Goal: Task Accomplishment & Management: Use online tool/utility

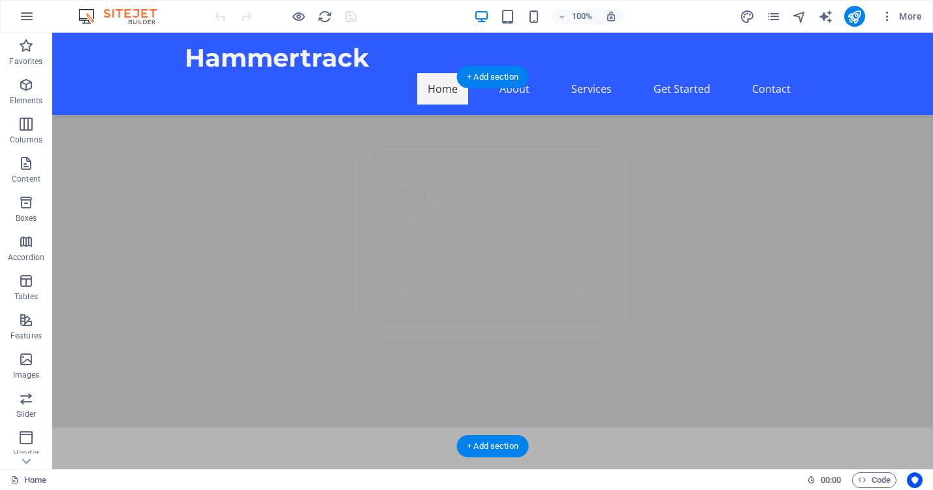
scroll to position [174, 0]
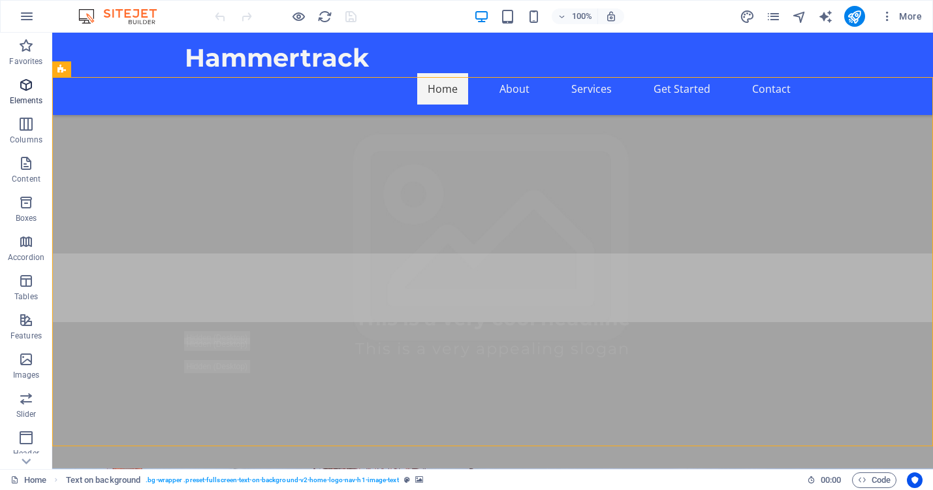
click at [25, 87] on icon "button" at bounding box center [26, 85] width 16 height 16
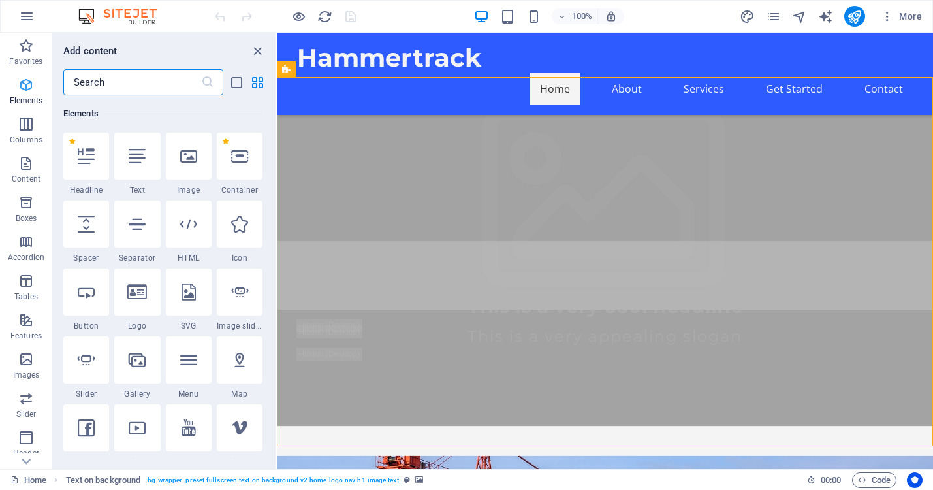
scroll to position [139, 0]
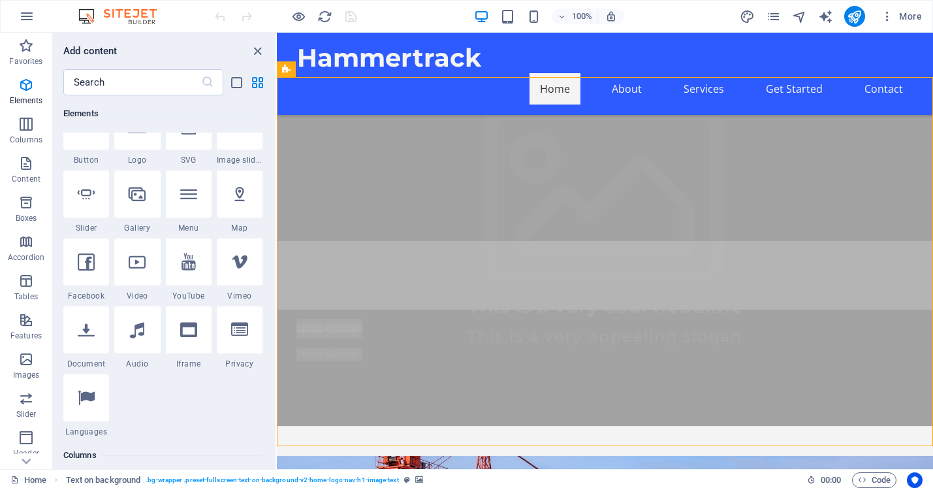
scroll to position [307, 0]
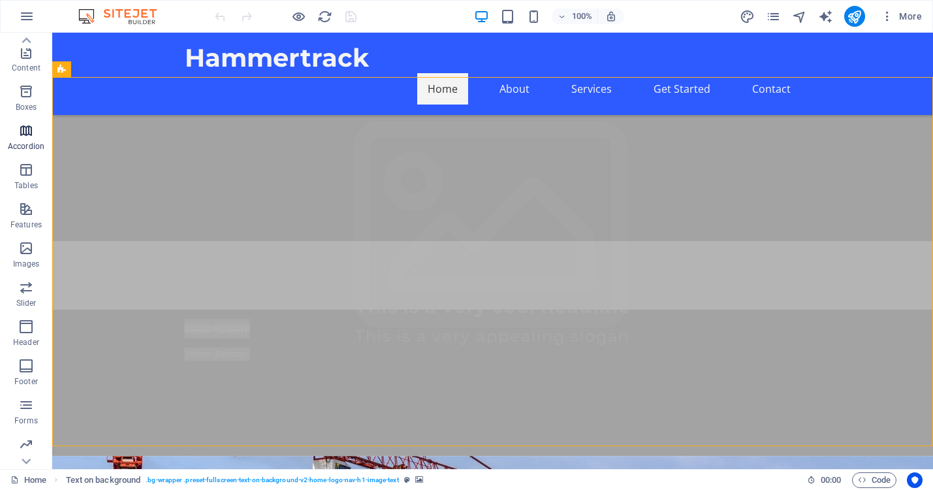
scroll to position [152, 0]
click at [586, 73] on nav "Home About Services Get Started Contact" at bounding box center [493, 88] width 617 height 31
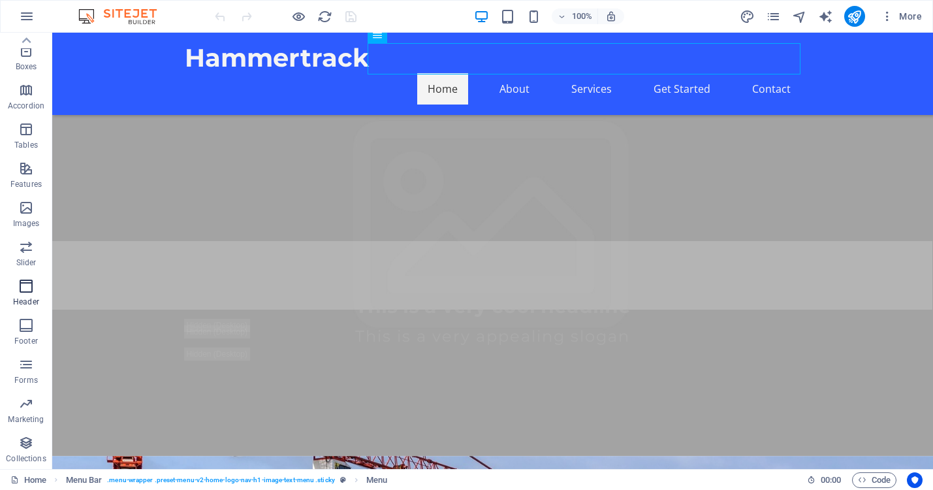
click at [27, 293] on icon "button" at bounding box center [26, 286] width 16 height 16
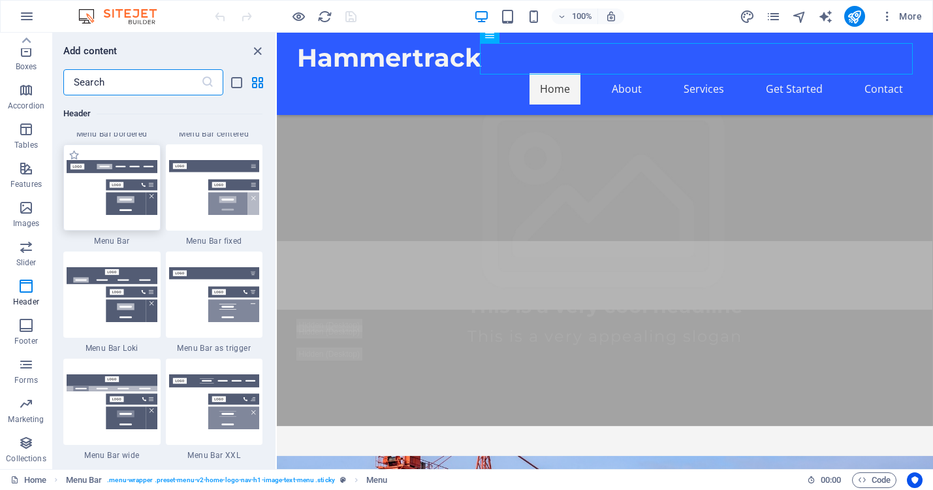
scroll to position [7955, 0]
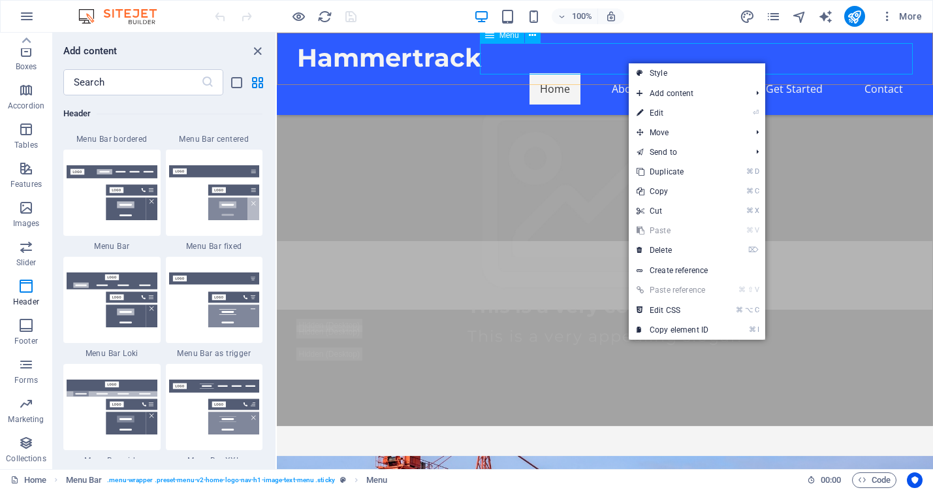
click at [628, 73] on nav "Home About Services Get Started Contact" at bounding box center [605, 88] width 617 height 31
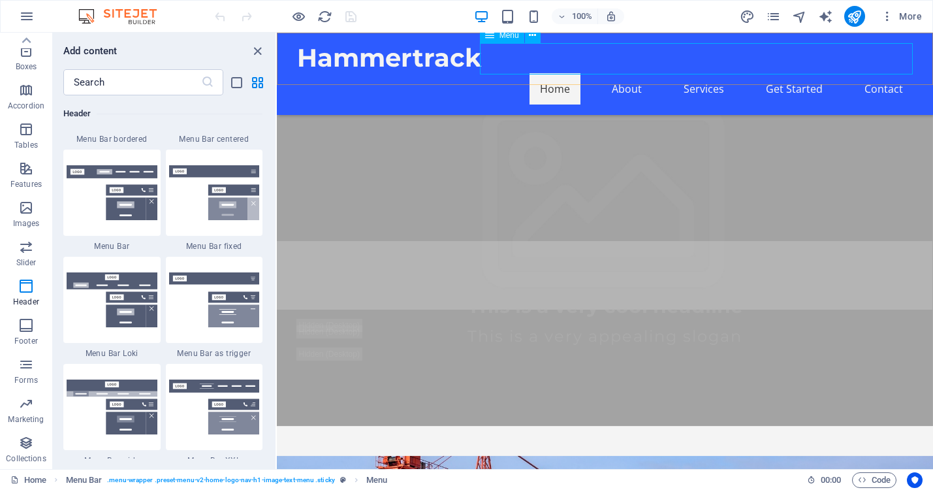
click at [628, 73] on nav "Home About Services Get Started Contact" at bounding box center [605, 88] width 617 height 31
click at [627, 73] on nav "Home About Services Get Started Contact" at bounding box center [605, 88] width 617 height 31
click at [508, 37] on span "Menu" at bounding box center [510, 35] width 20 height 8
click at [488, 38] on icon at bounding box center [489, 35] width 9 height 16
click at [533, 35] on icon at bounding box center [532, 36] width 7 height 14
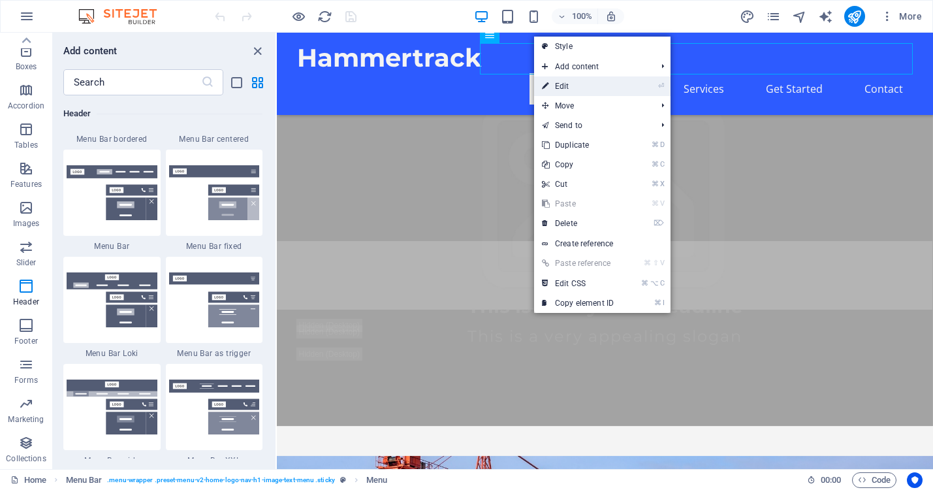
click at [566, 83] on link "⏎ Edit" at bounding box center [578, 86] width 88 height 20
select select
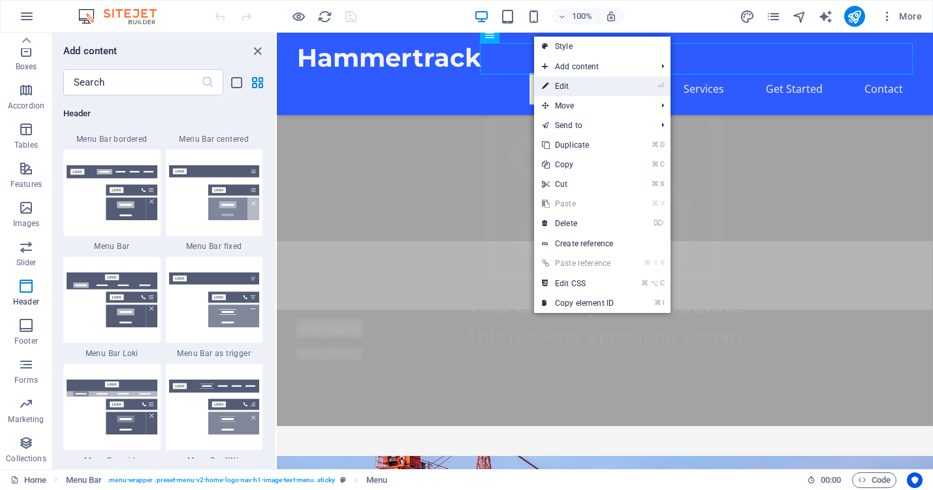
select select
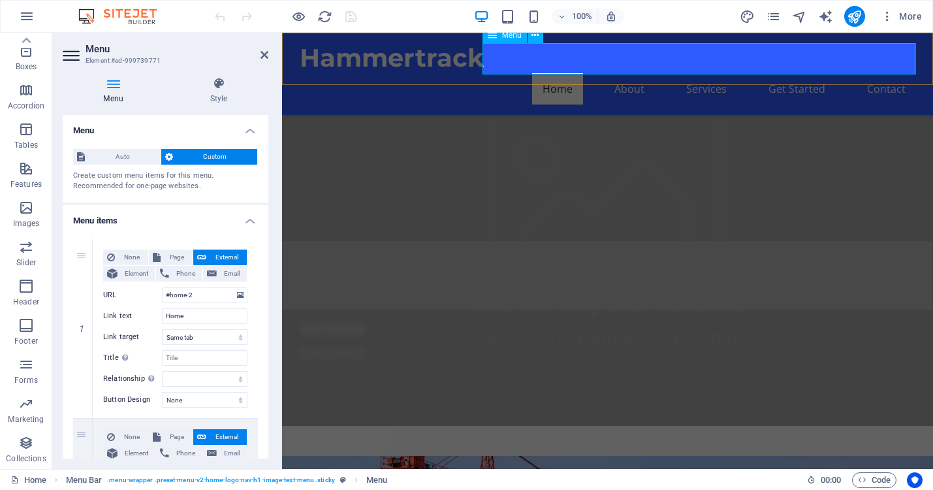
click at [626, 73] on nav "Home About Services Get Started Contact" at bounding box center [608, 88] width 617 height 31
click at [637, 73] on nav "Home About Services Get Started Contact" at bounding box center [608, 88] width 617 height 31
click at [779, 17] on icon "pages" at bounding box center [773, 16] width 15 height 15
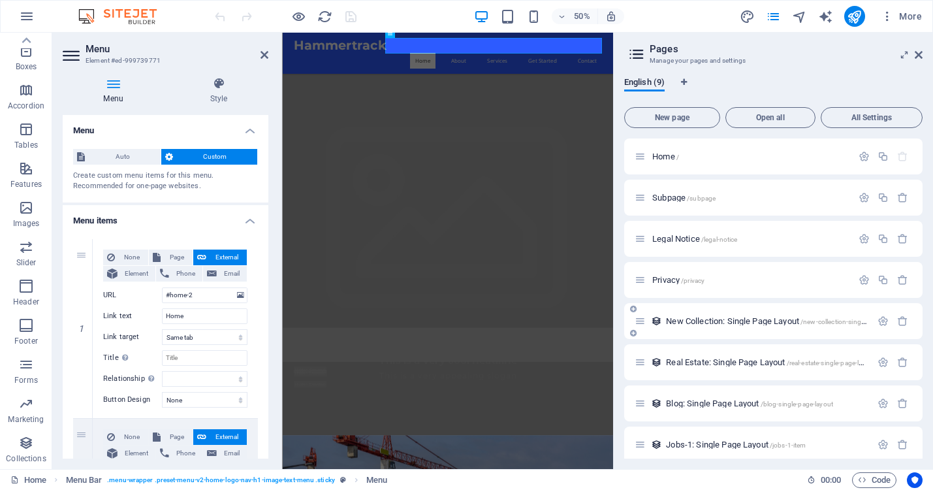
scroll to position [50, 0]
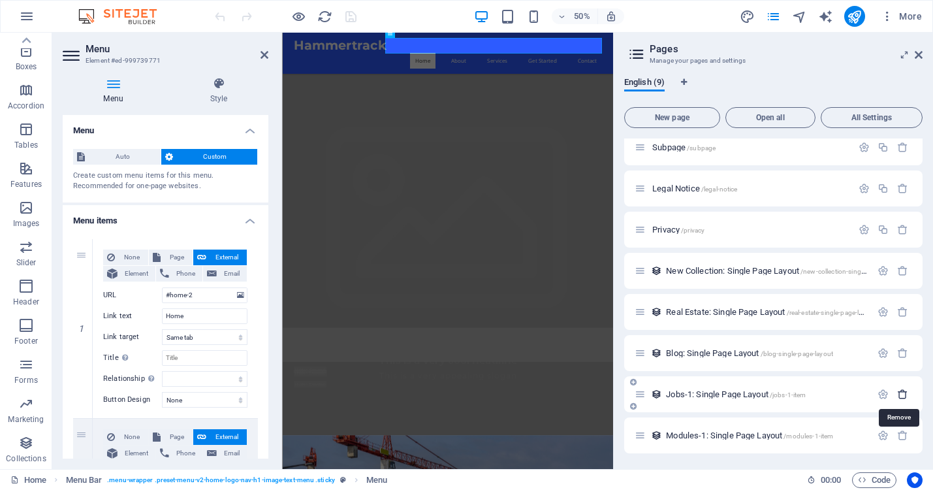
click at [900, 393] on icon "button" at bounding box center [902, 394] width 11 height 11
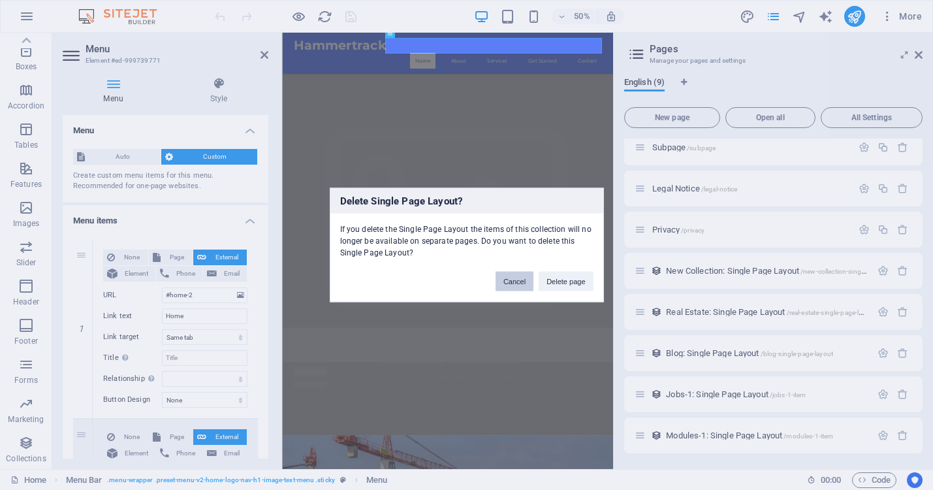
click at [508, 279] on button "Cancel" at bounding box center [515, 282] width 38 height 20
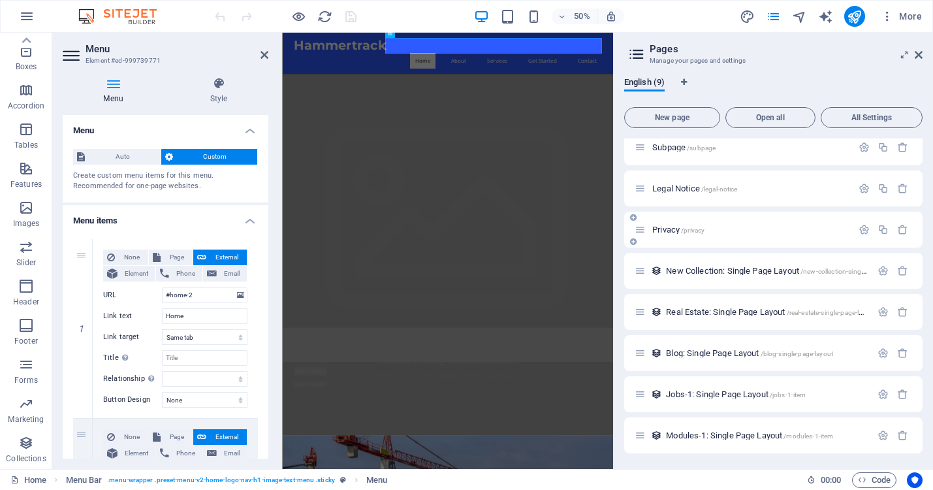
scroll to position [0, 0]
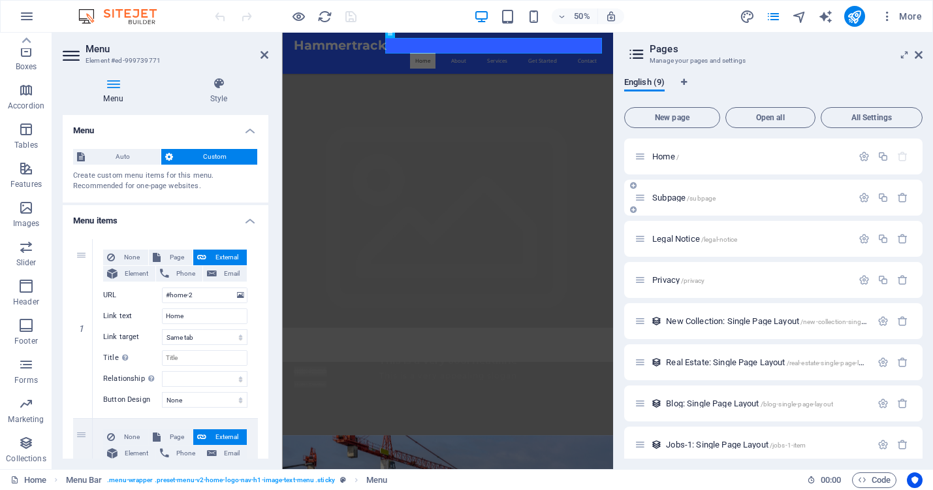
click at [676, 198] on span "Subpage /subpage" at bounding box center [683, 198] width 63 height 10
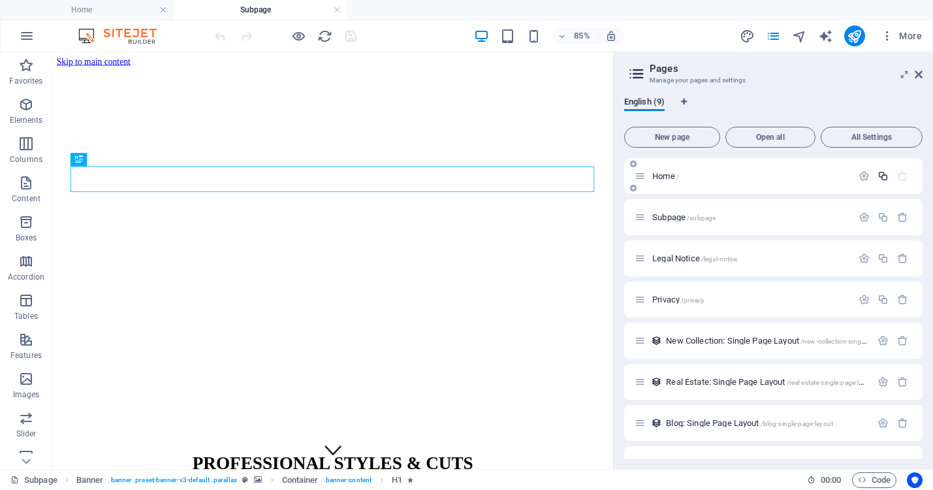
scroll to position [70, 0]
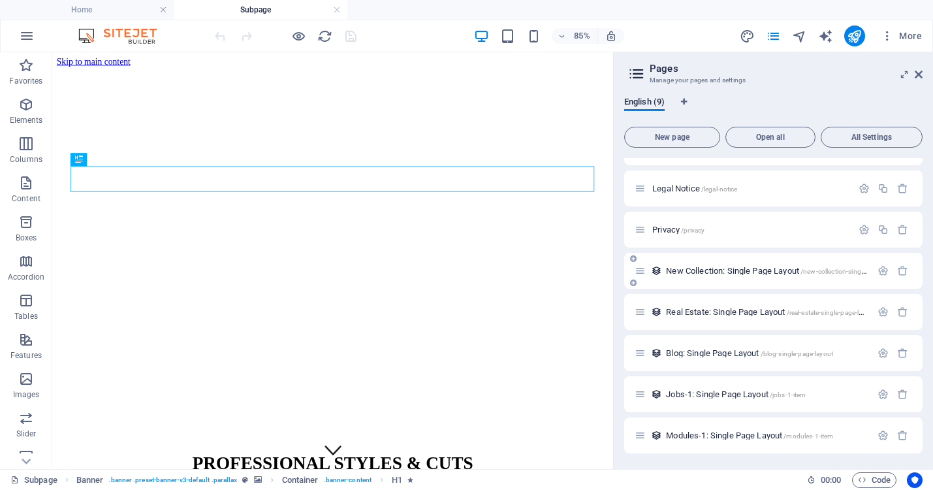
click at [713, 276] on div "New Collection: Single Page Layout /new-collection-single-page-layout" at bounding box center [753, 270] width 236 height 15
click at [688, 270] on span "New Collection: Single Page Layout /new-collection-single-page-layout" at bounding box center [784, 271] width 236 height 10
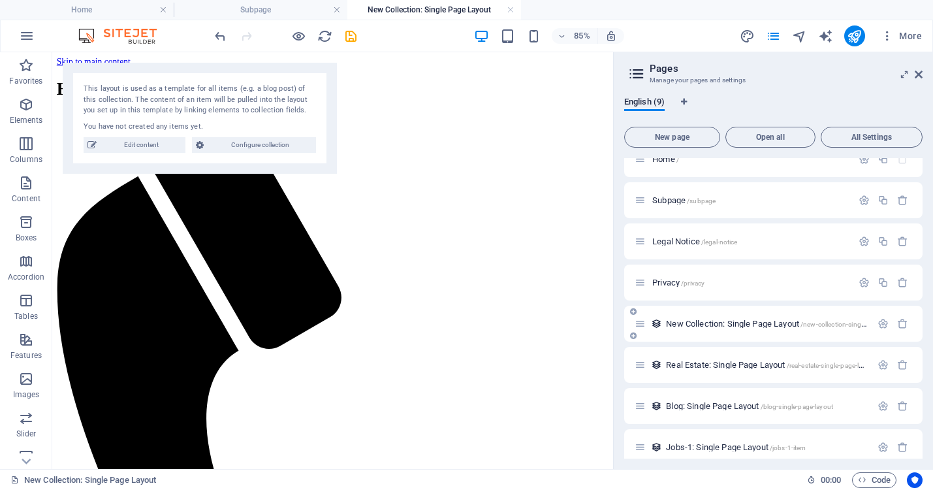
scroll to position [0, 0]
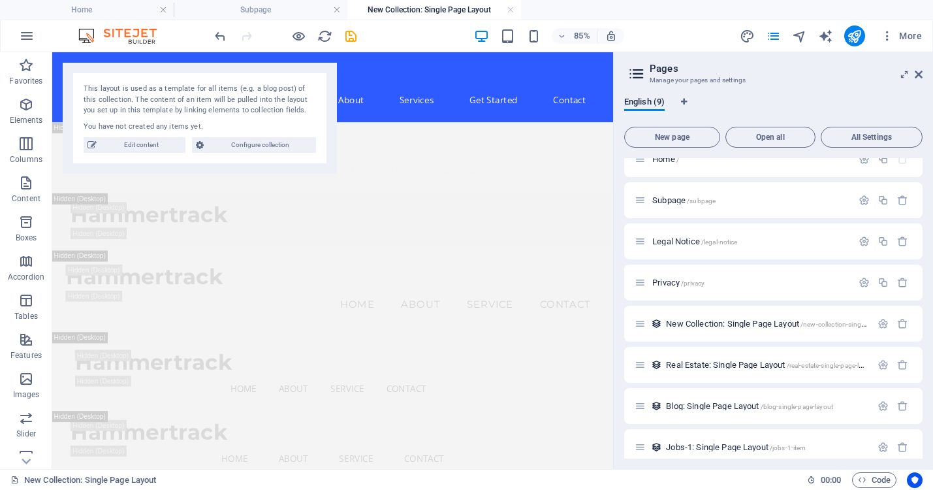
click at [641, 11] on ul "Home Subpage New Collection: Single Page Layout" at bounding box center [466, 10] width 933 height 20
click at [82, 7] on h4 "Home" at bounding box center [87, 10] width 174 height 14
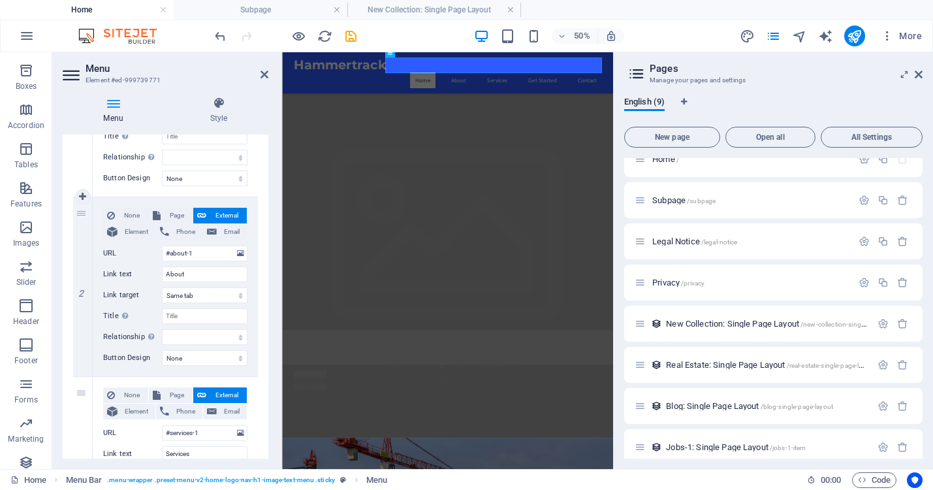
scroll to position [239, 0]
click at [179, 217] on span "Page" at bounding box center [177, 218] width 24 height 16
select select
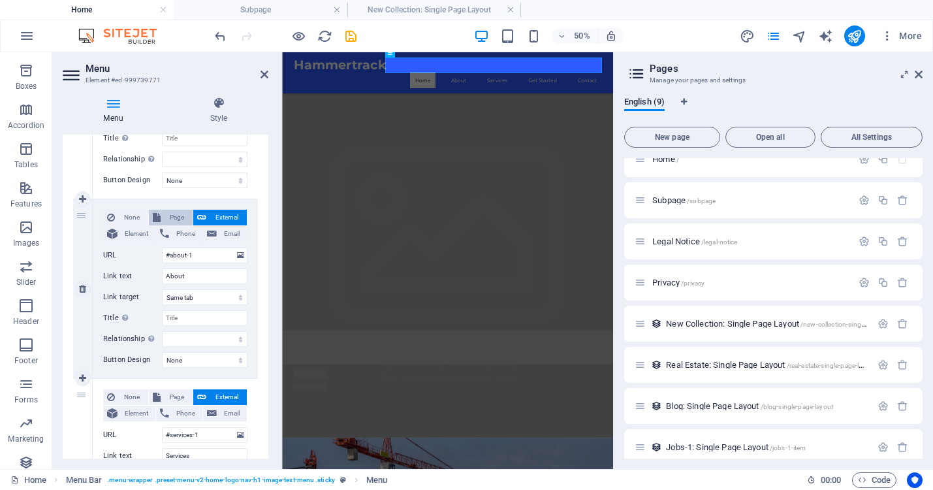
select select
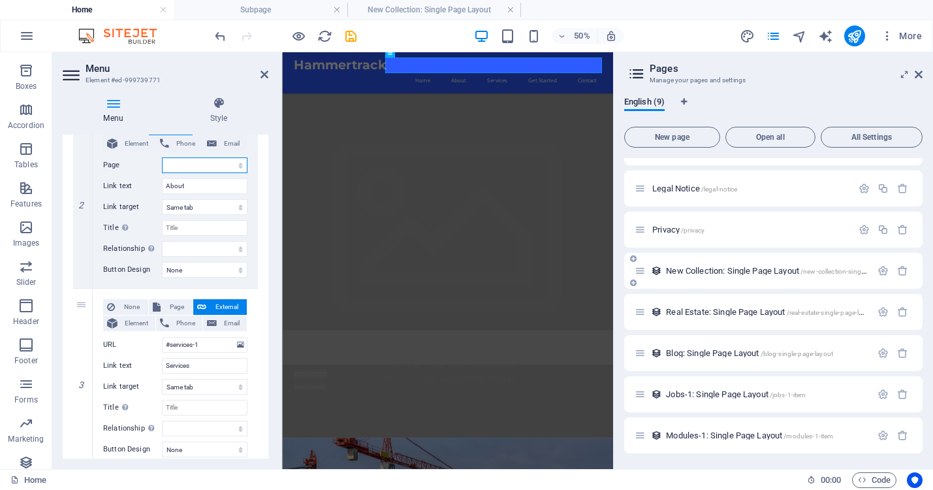
scroll to position [0, 0]
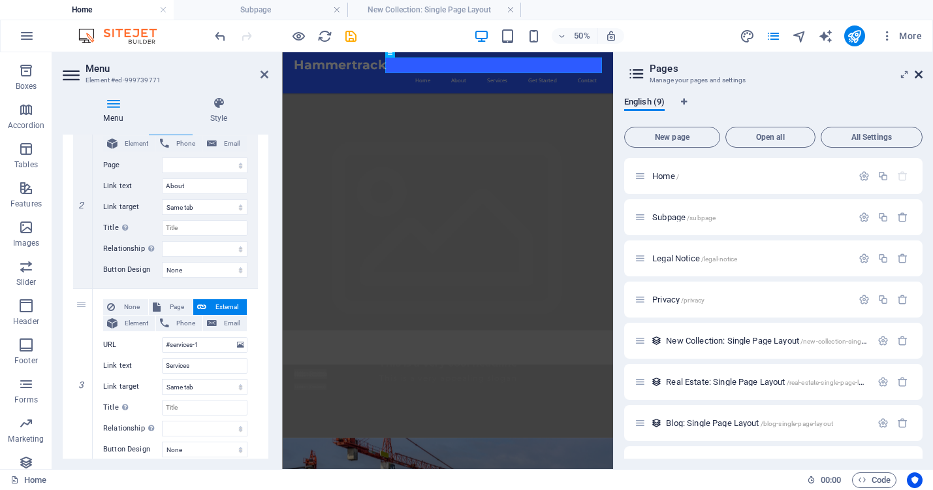
click at [917, 73] on icon at bounding box center [919, 74] width 8 height 10
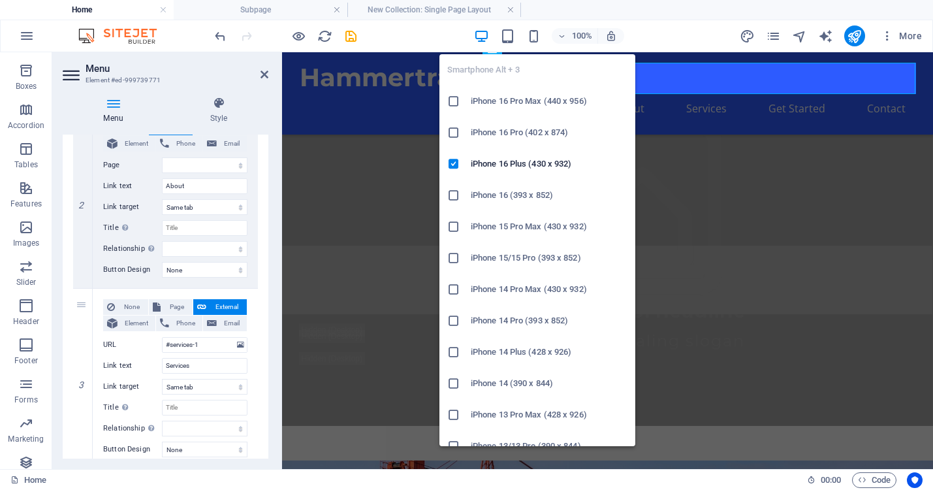
click at [502, 198] on h6 "iPhone 16 (393 x 852)" at bounding box center [549, 195] width 157 height 16
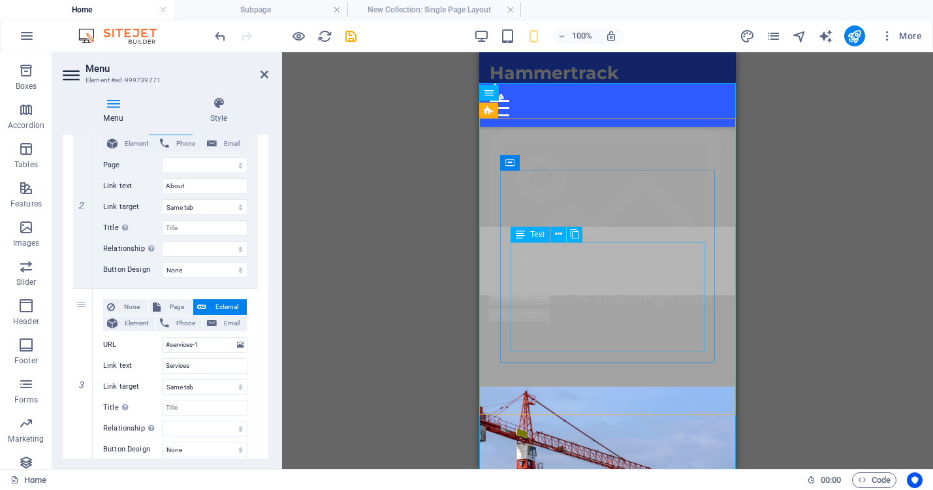
scroll to position [142, 0]
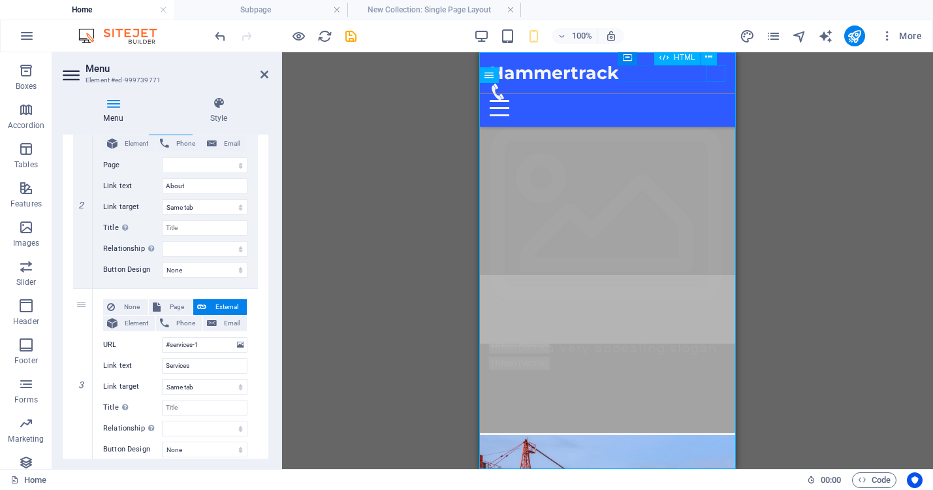
click at [713, 100] on div at bounding box center [608, 108] width 236 height 16
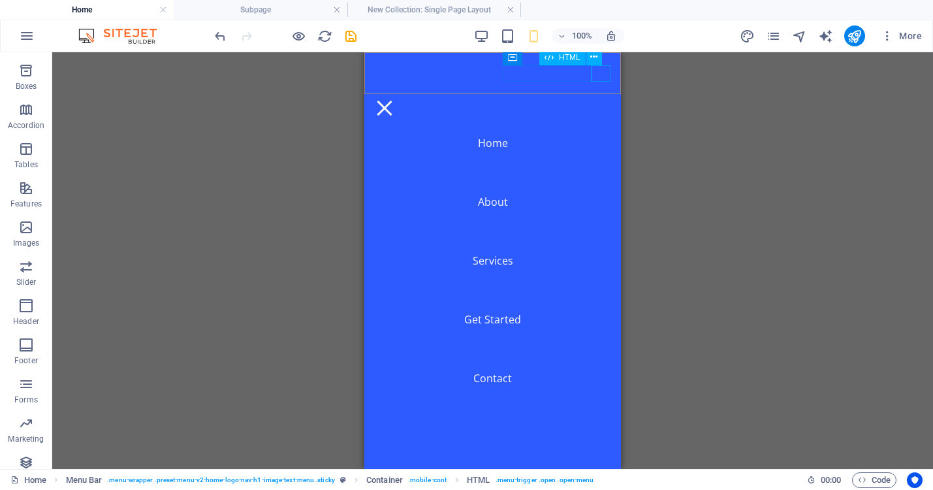
click at [394, 100] on div at bounding box center [385, 108] width 20 height 16
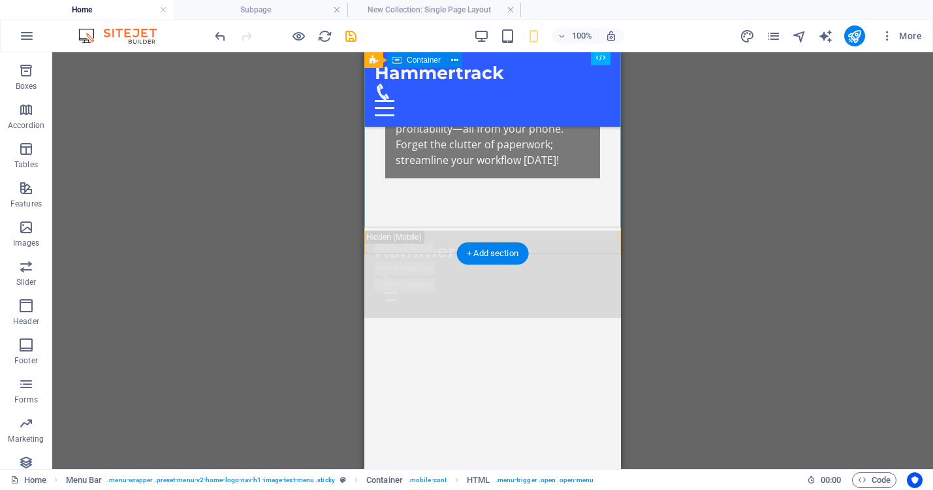
scroll to position [0, 0]
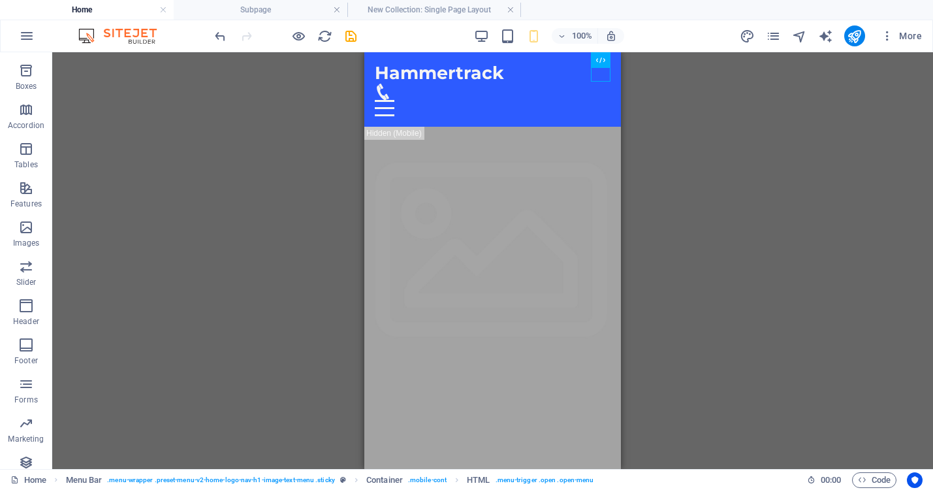
click at [21, 56] on button "Content" at bounding box center [26, 37] width 52 height 39
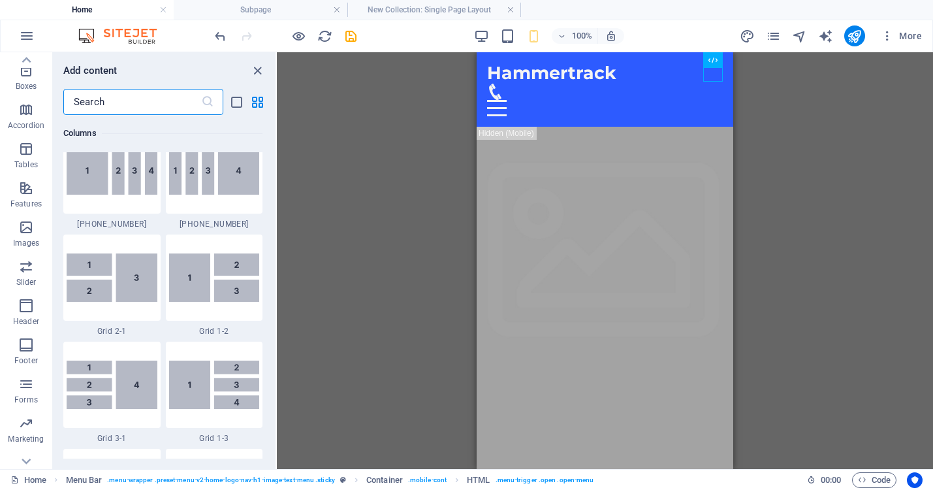
scroll to position [1193, 0]
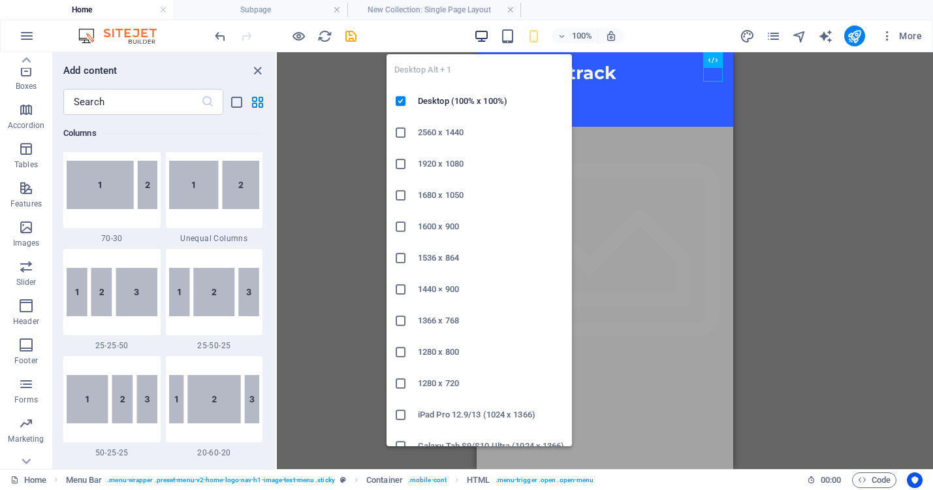
click at [481, 32] on icon "button" at bounding box center [481, 36] width 15 height 15
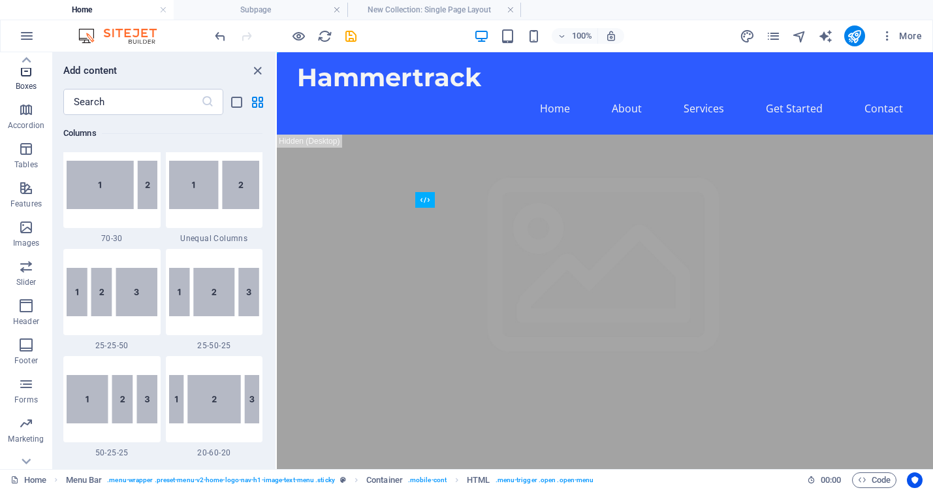
scroll to position [0, 0]
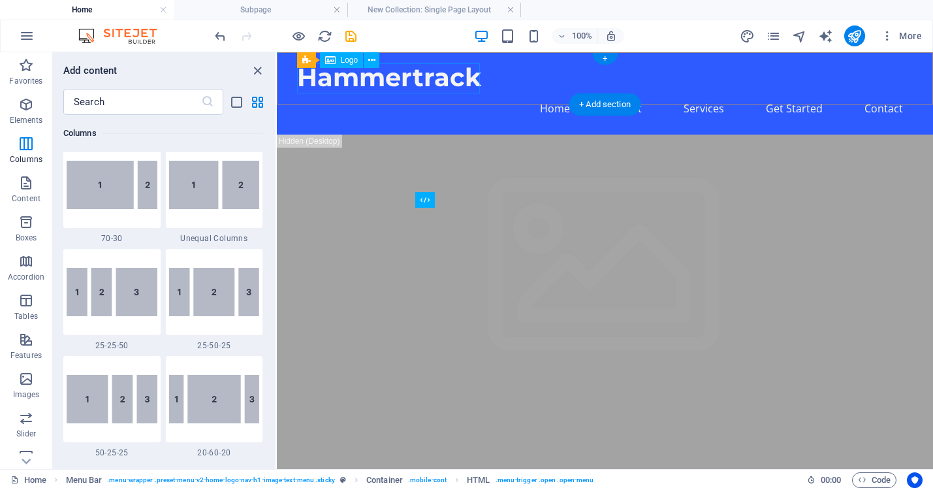
click at [419, 78] on div "Hammertrack" at bounding box center [605, 78] width 617 height 30
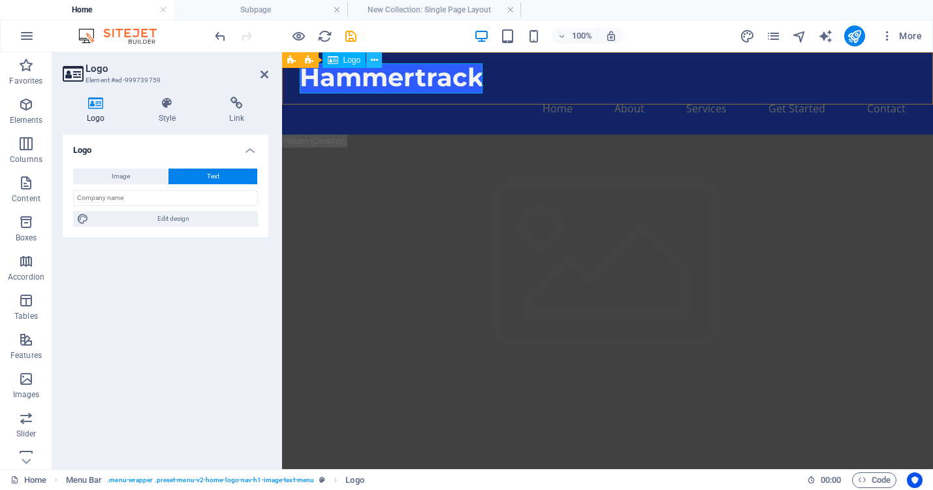
click at [372, 61] on icon at bounding box center [374, 61] width 7 height 14
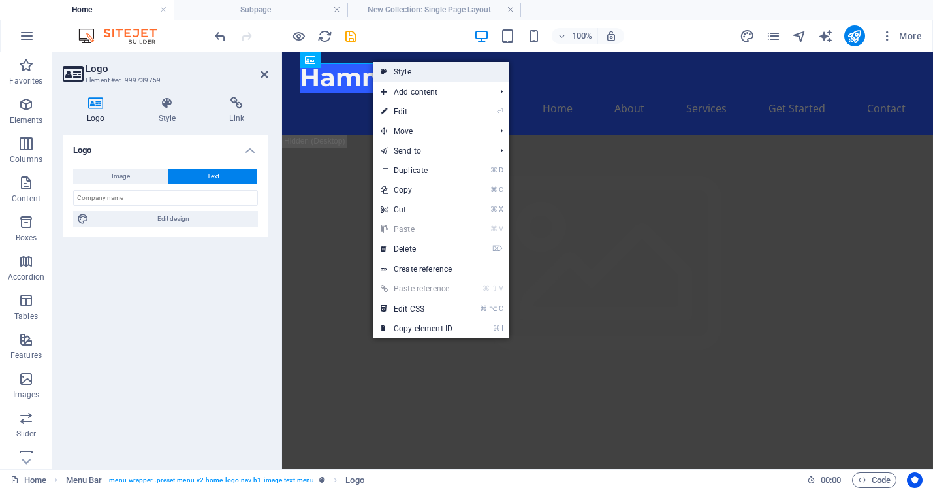
click at [406, 70] on link "Style" at bounding box center [441, 72] width 136 height 20
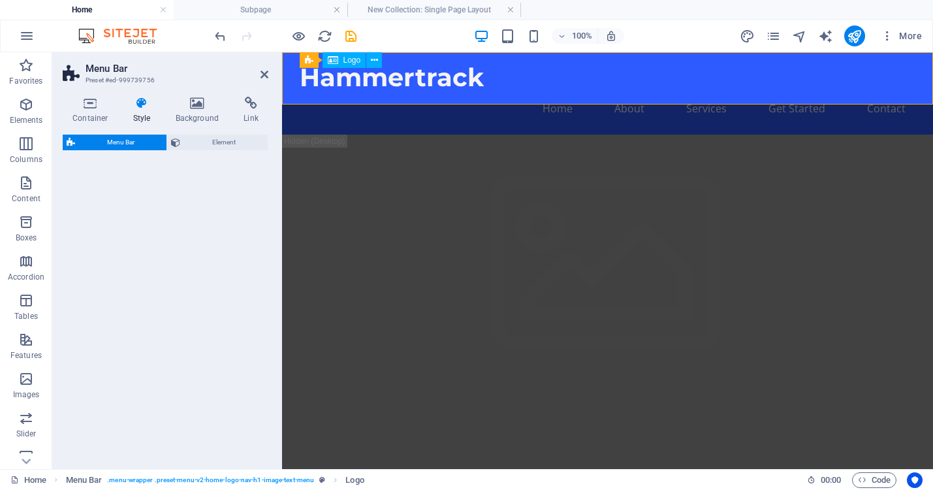
select select "rem"
select select "preset-menu-v2-home-logo-nav-h1-image-text-menu"
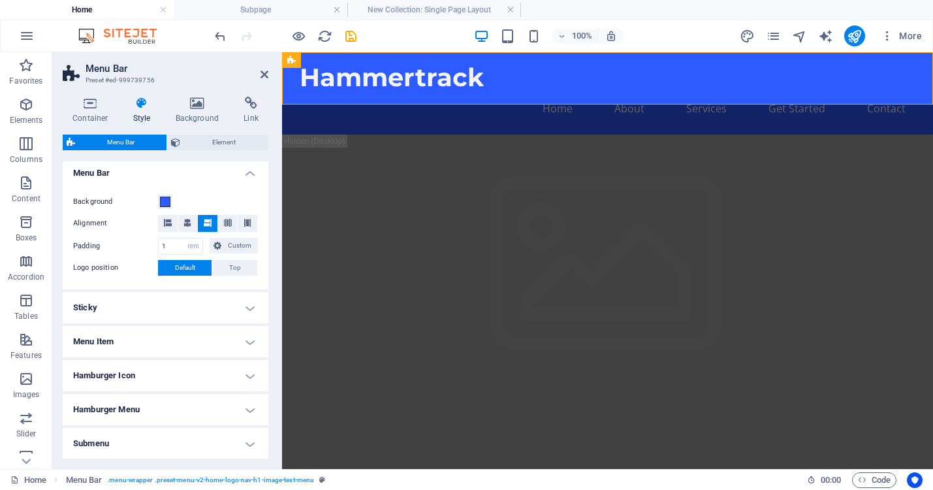
scroll to position [278, 0]
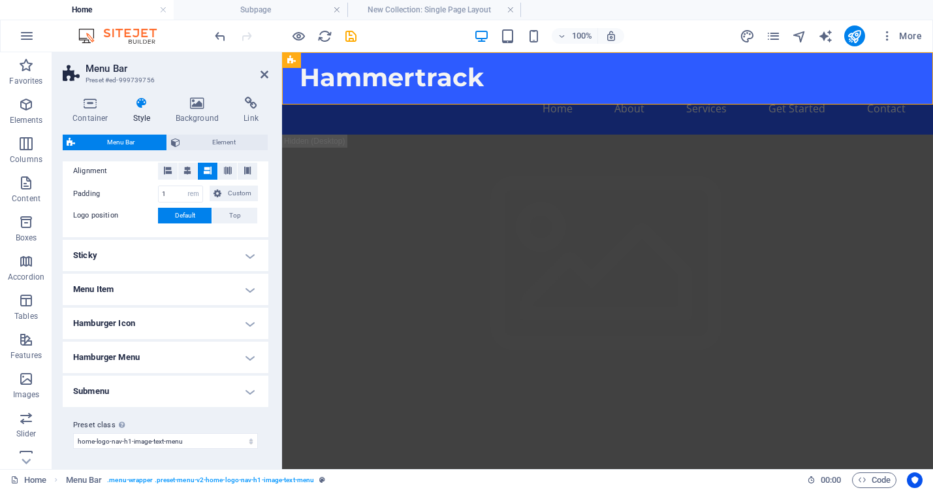
click at [246, 255] on h4 "Sticky" at bounding box center [166, 255] width 206 height 31
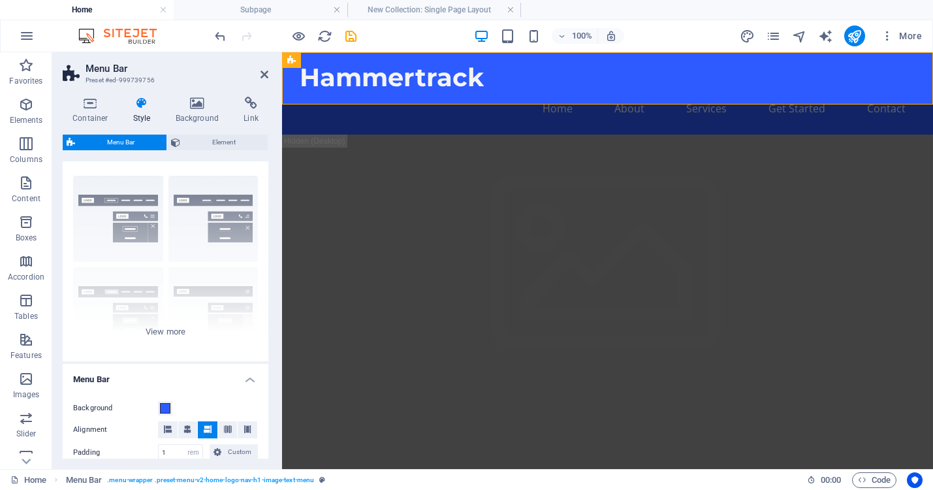
scroll to position [0, 0]
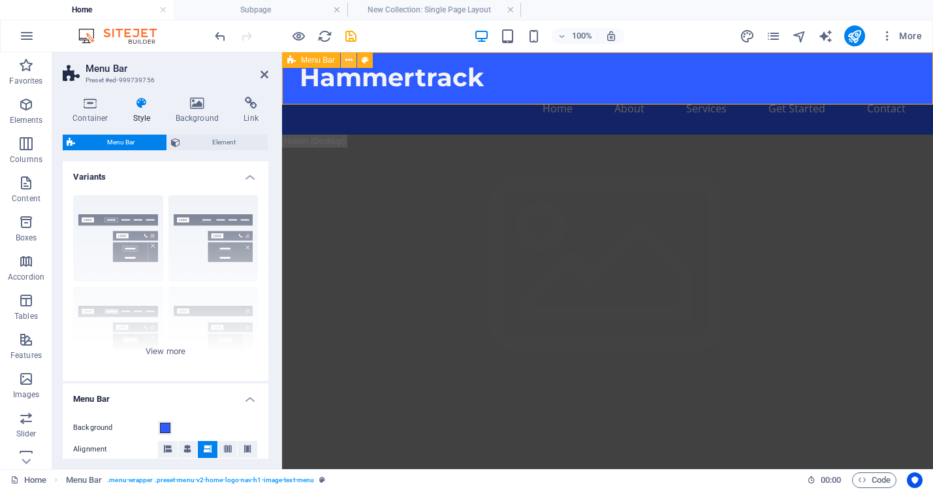
click at [348, 59] on icon at bounding box center [348, 61] width 7 height 14
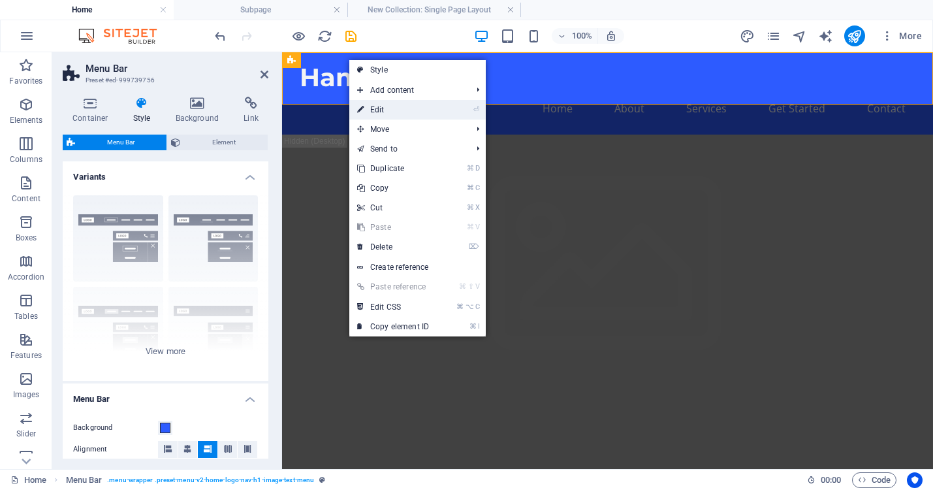
click at [377, 110] on link "⏎ Edit" at bounding box center [393, 110] width 88 height 20
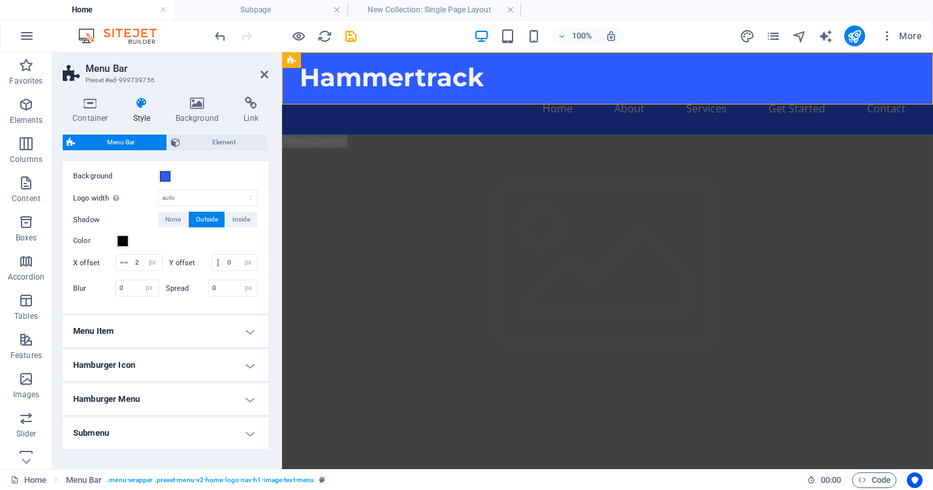
scroll to position [502, 0]
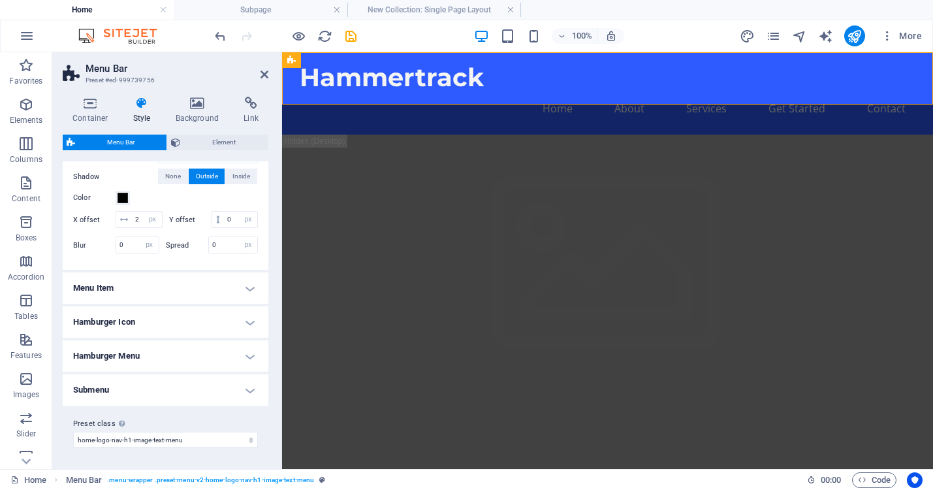
click at [244, 284] on h4 "Menu Item" at bounding box center [166, 287] width 206 height 31
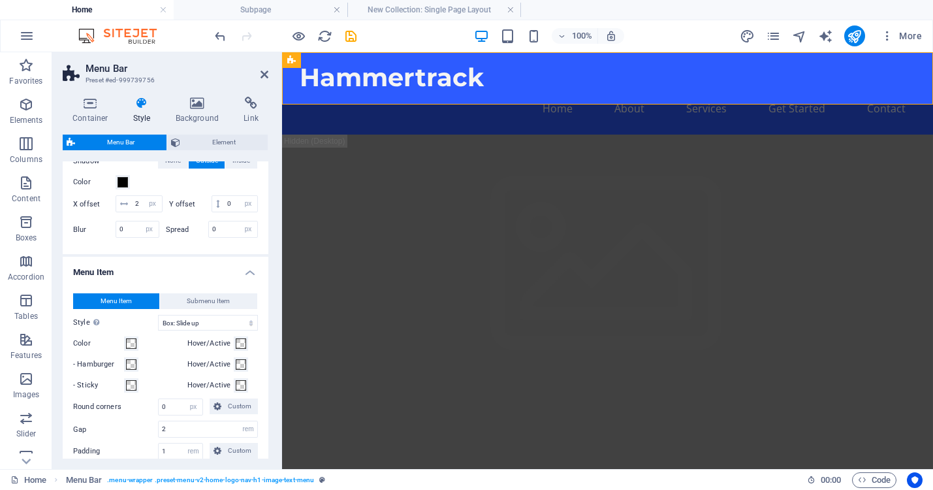
click at [246, 280] on h4 "Menu Item" at bounding box center [166, 269] width 206 height 24
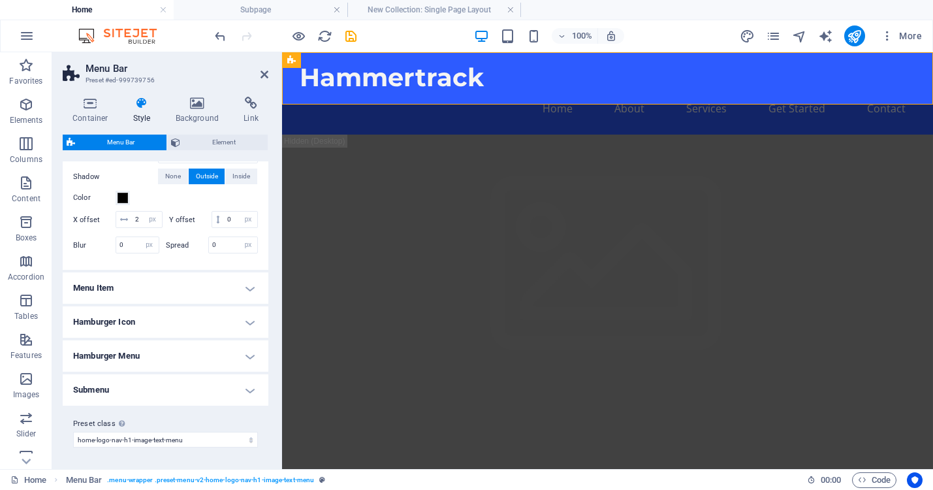
click at [244, 387] on h4 "Submenu" at bounding box center [166, 389] width 206 height 31
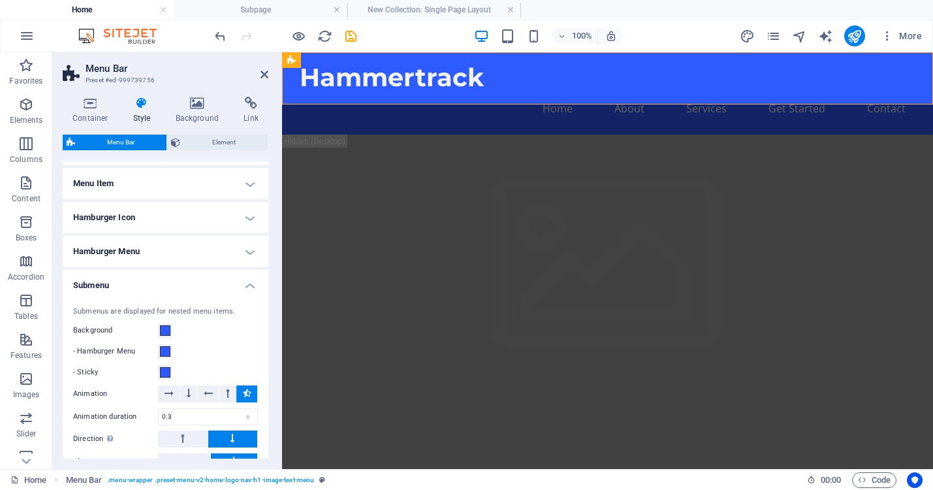
scroll to position [598, 0]
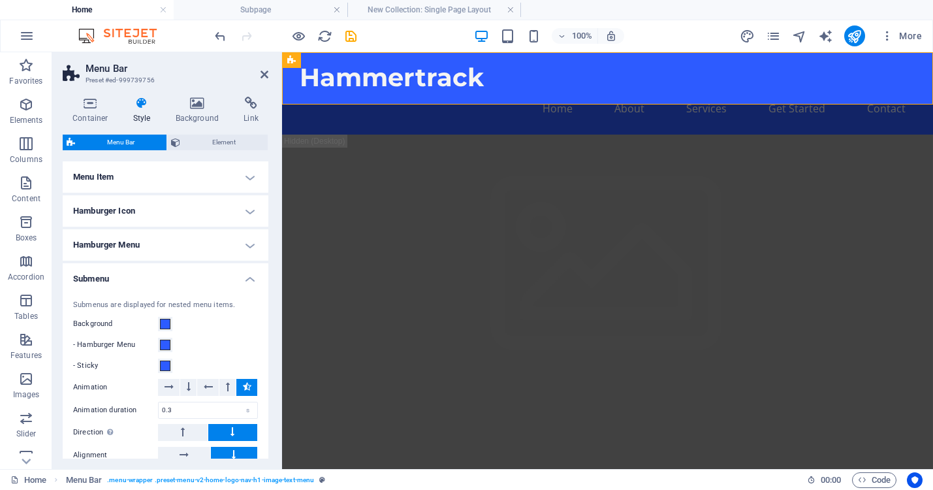
click at [248, 287] on h4 "Submenu" at bounding box center [166, 275] width 206 height 24
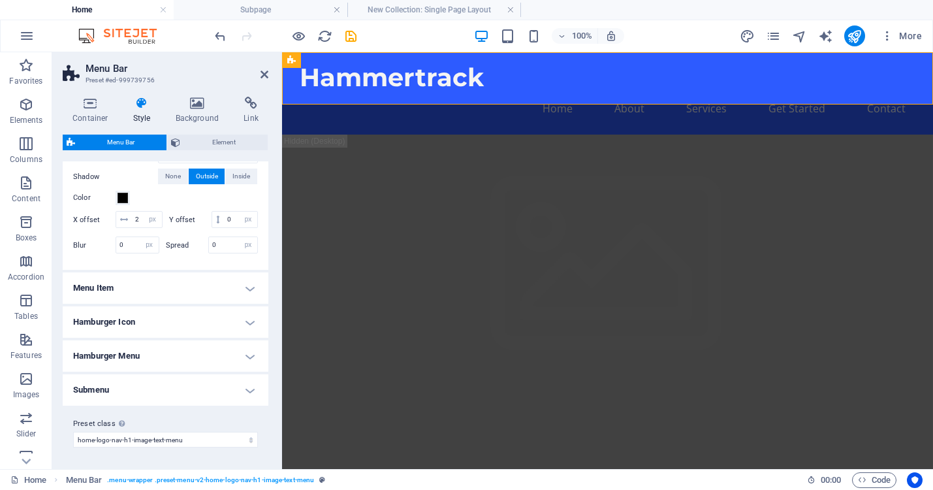
click at [251, 359] on h4 "Hamburger Menu" at bounding box center [166, 355] width 206 height 31
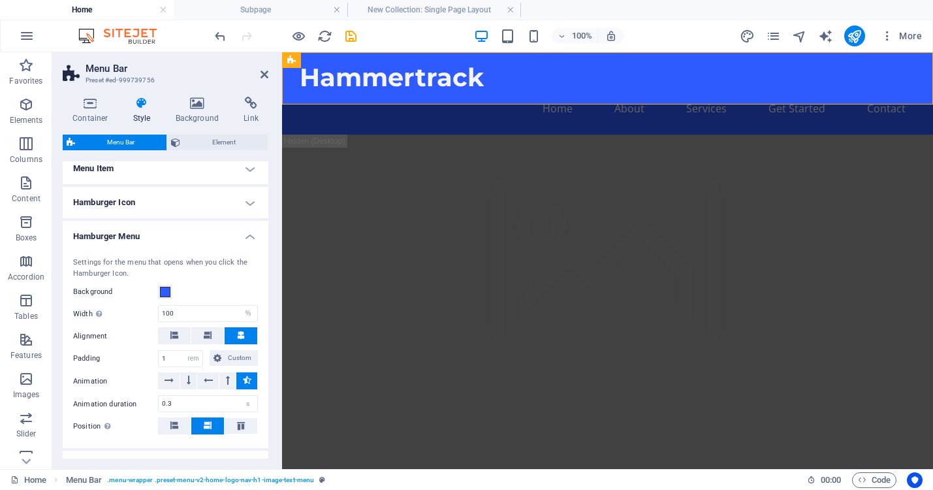
scroll to position [552, 0]
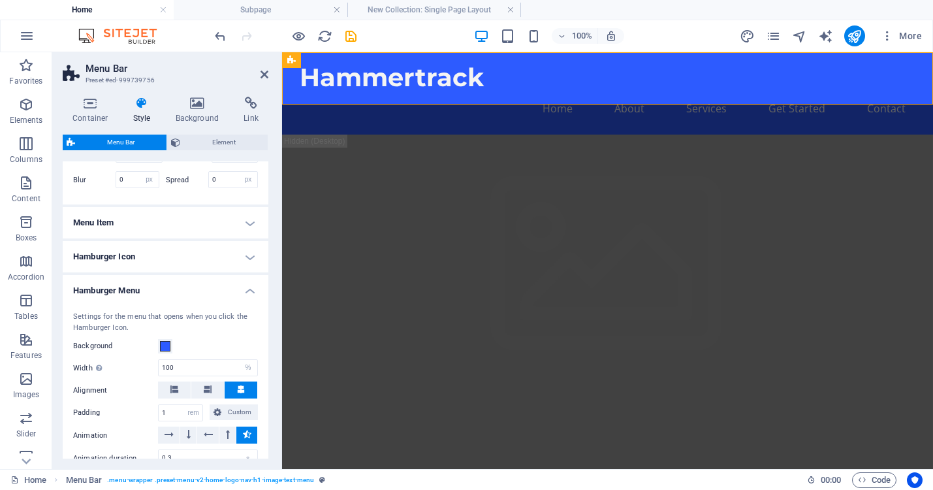
click at [249, 298] on h4 "Hamburger Menu" at bounding box center [166, 287] width 206 height 24
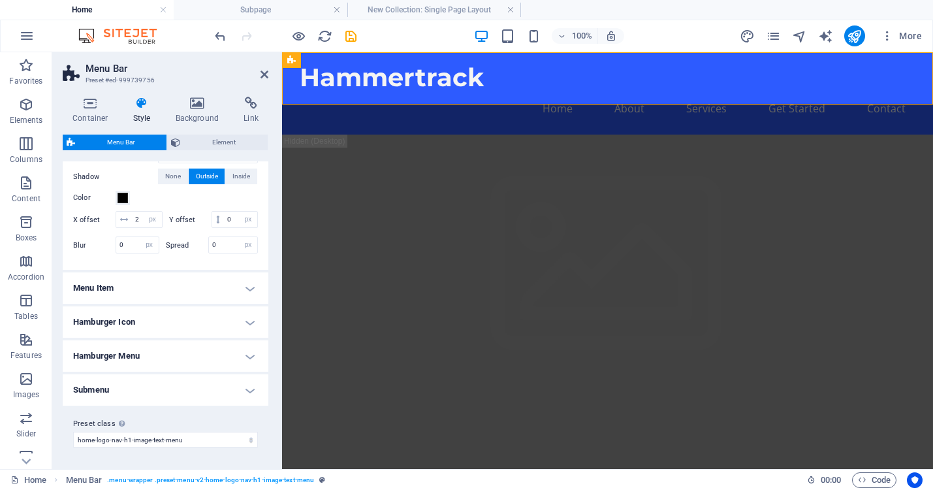
scroll to position [502, 0]
click at [246, 321] on h4 "Hamburger Icon" at bounding box center [166, 321] width 206 height 31
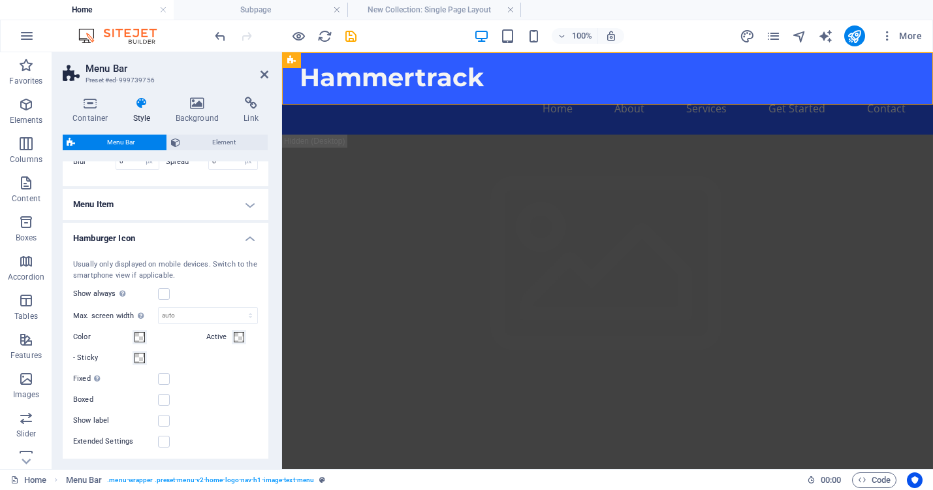
scroll to position [566, 0]
click at [250, 250] on h4 "Hamburger Icon" at bounding box center [166, 239] width 206 height 24
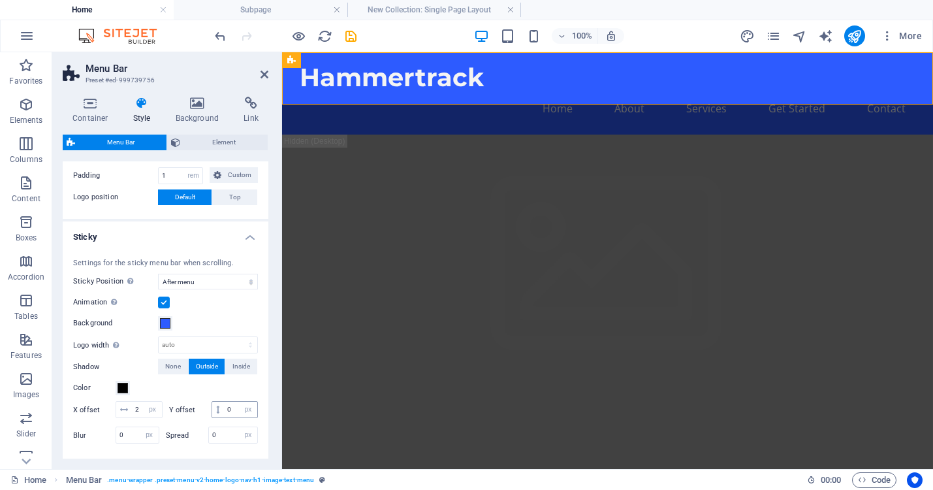
scroll to position [294, 0]
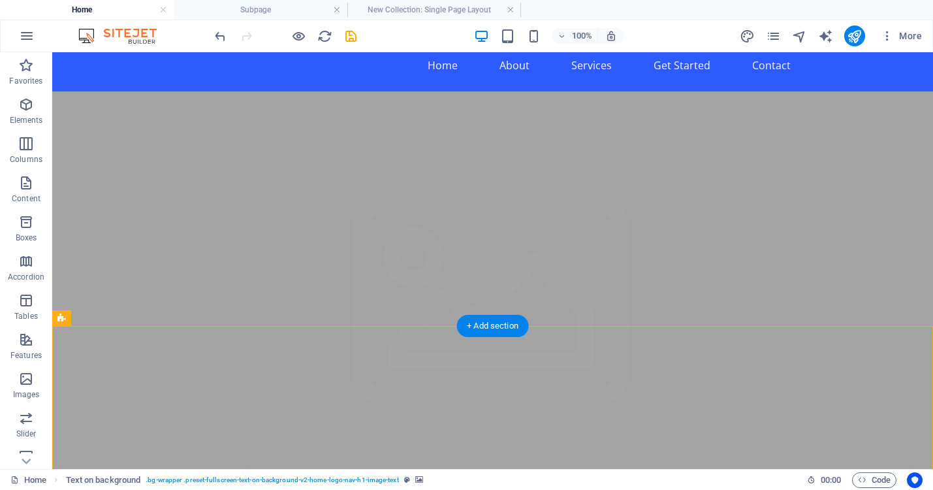
scroll to position [0, 0]
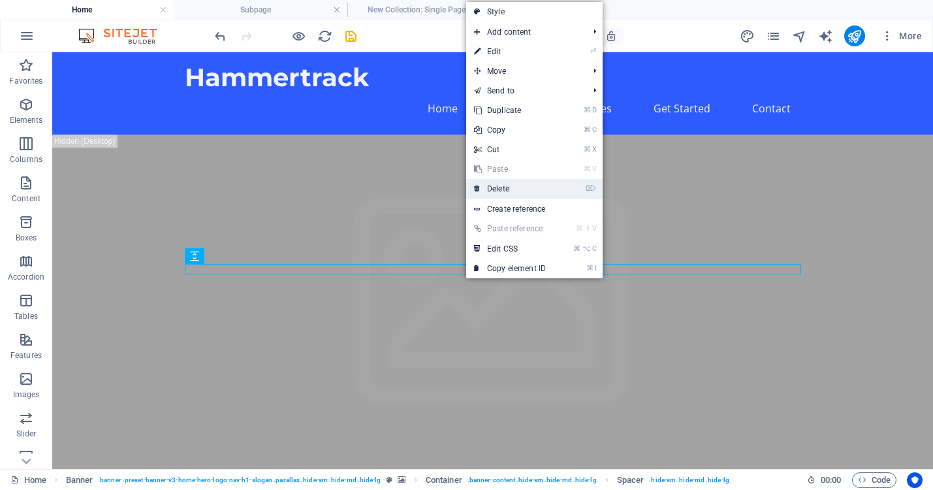
click at [486, 191] on link "⌦ Delete" at bounding box center [510, 189] width 88 height 20
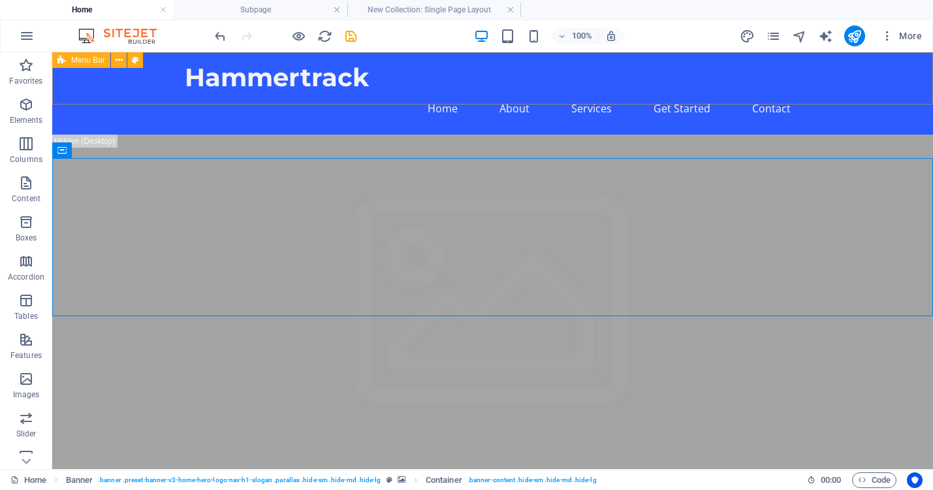
click at [80, 60] on span "Menu Bar" at bounding box center [88, 60] width 34 height 8
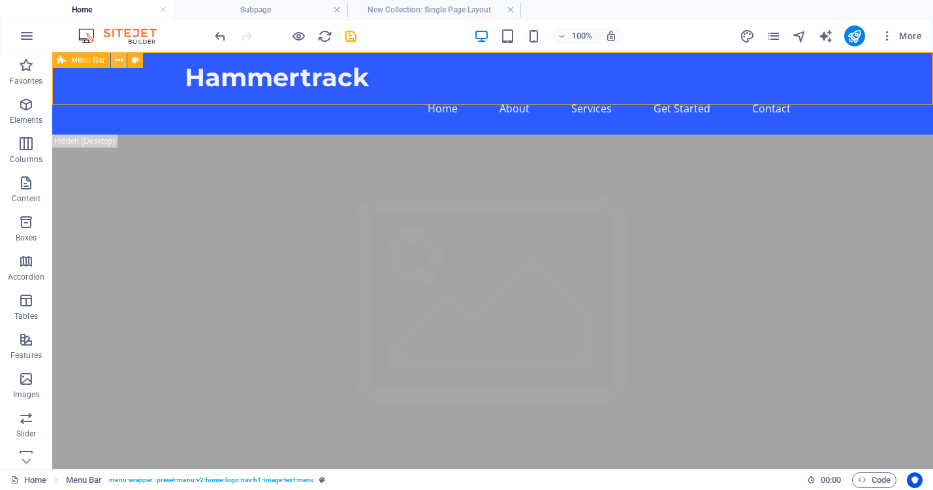
click at [117, 61] on icon at bounding box center [119, 61] width 7 height 14
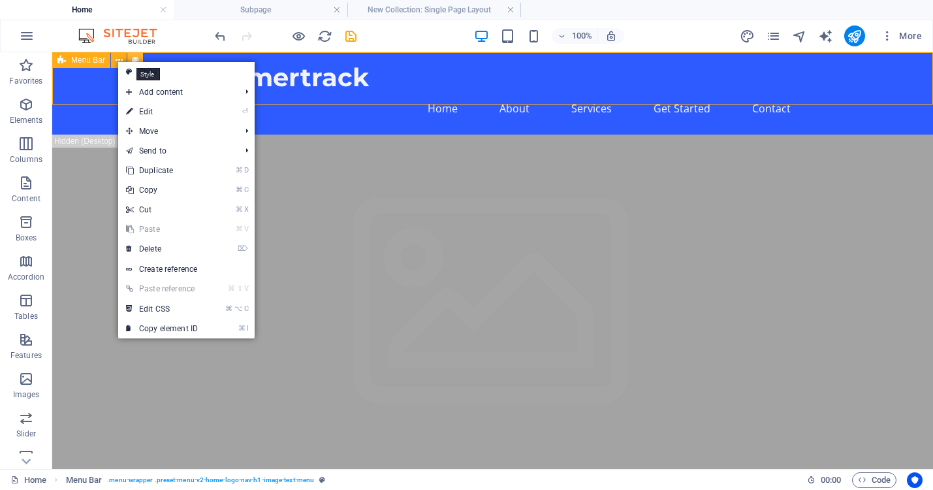
click at [135, 57] on icon at bounding box center [135, 61] width 7 height 14
select select "rem"
select select "sticky_menu"
select select "px"
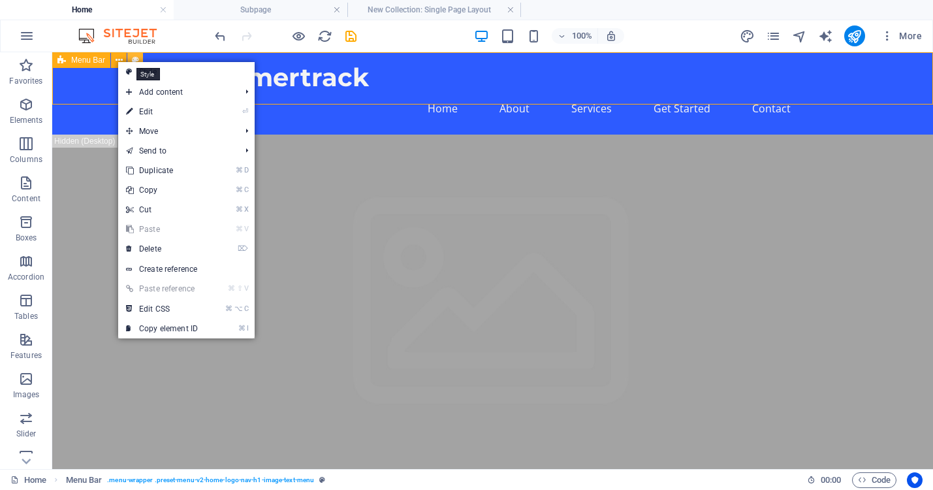
select select "px"
select select "preset-menu-v2-home-logo-nav-h1-image-text-menu"
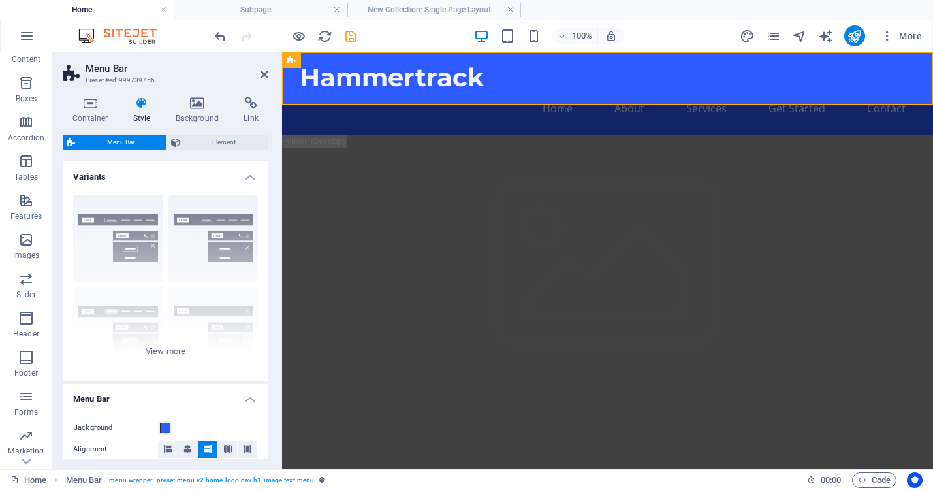
scroll to position [171, 0]
click at [30, 287] on icon "button" at bounding box center [26, 286] width 16 height 16
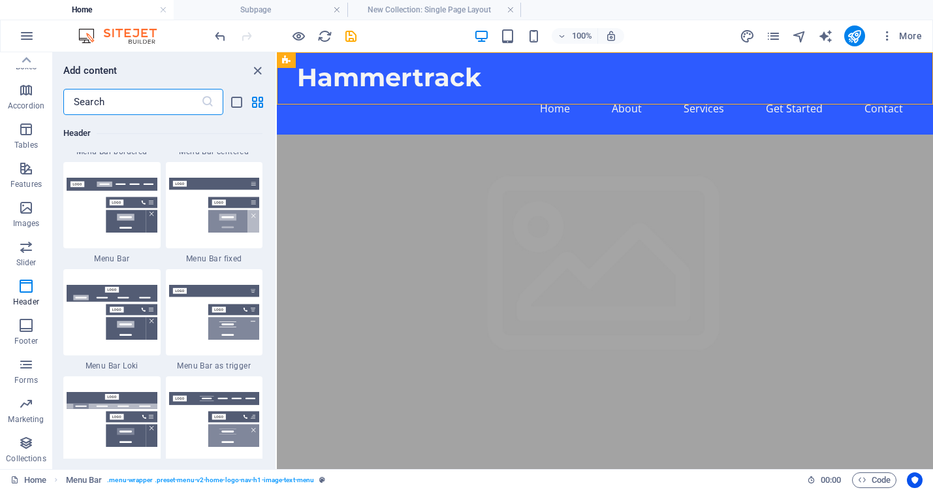
scroll to position [7892, 0]
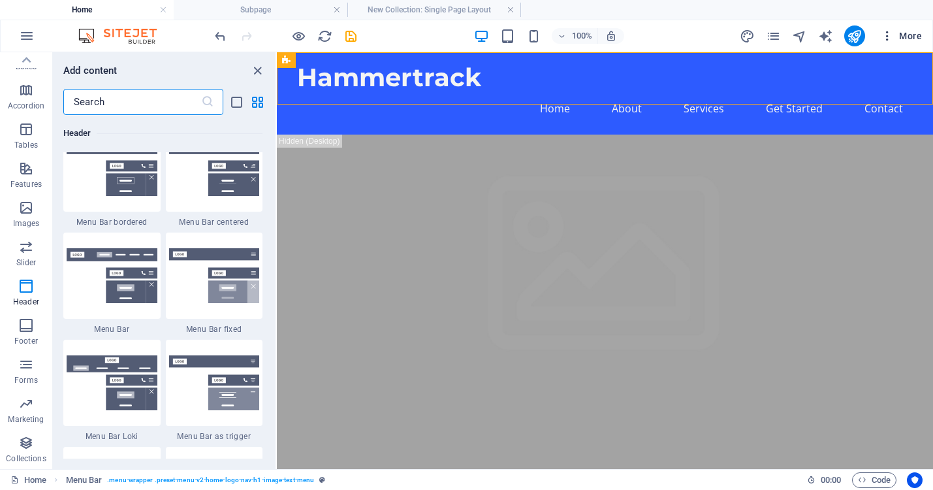
click at [901, 37] on span "More" at bounding box center [901, 35] width 41 height 13
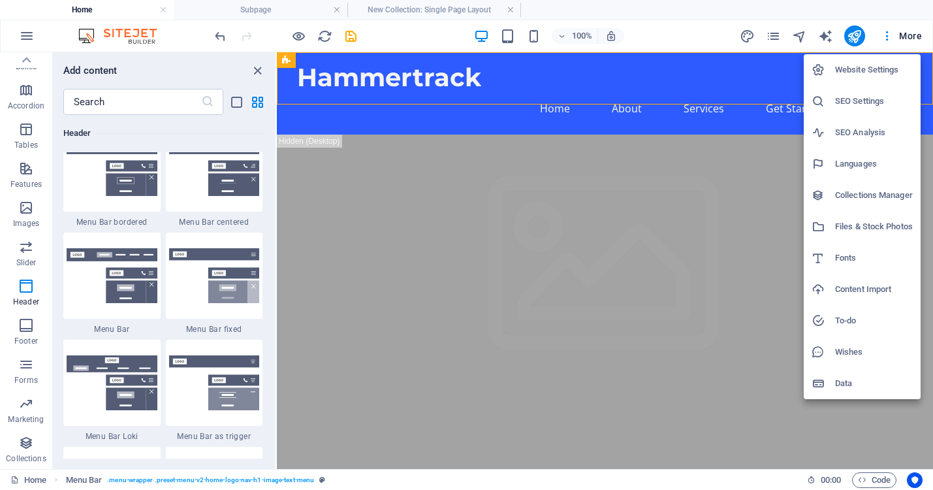
click at [869, 71] on h6 "Website Settings" at bounding box center [874, 70] width 78 height 16
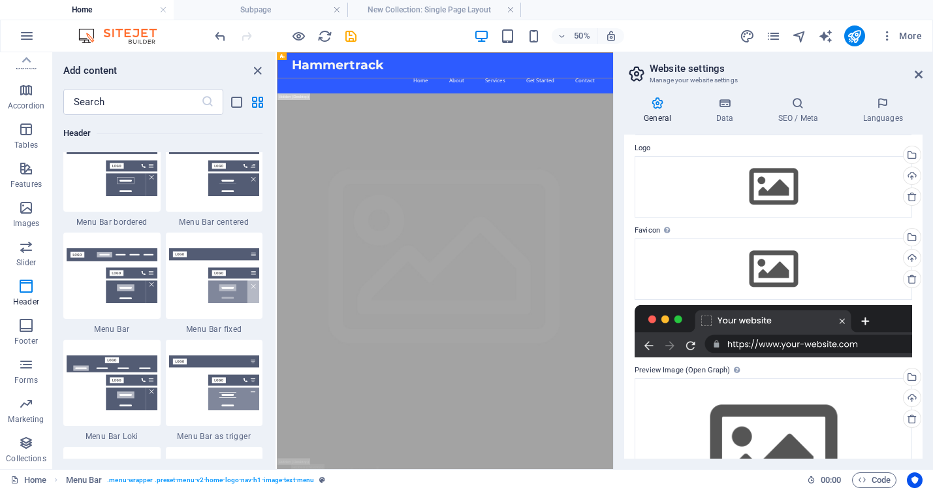
scroll to position [49, 0]
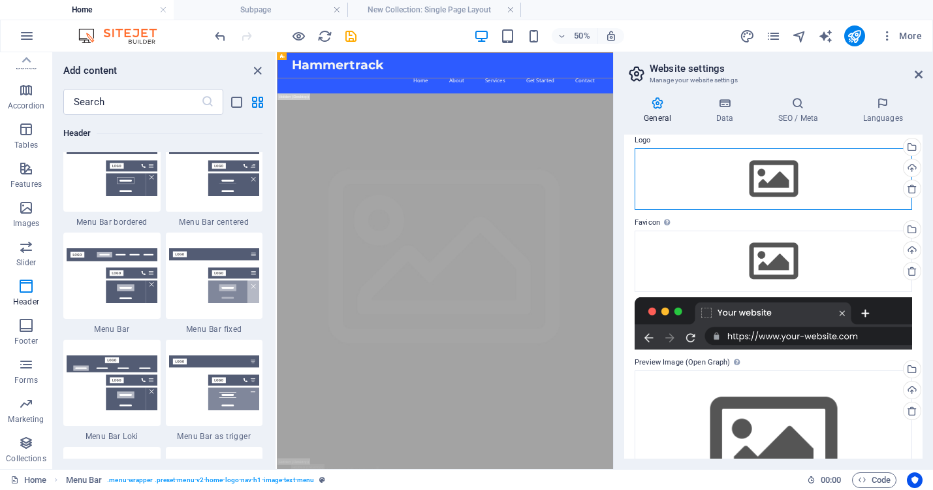
click at [863, 176] on div "Drag files here, click to choose files or select files from Files or our free s…" at bounding box center [774, 178] width 278 height 61
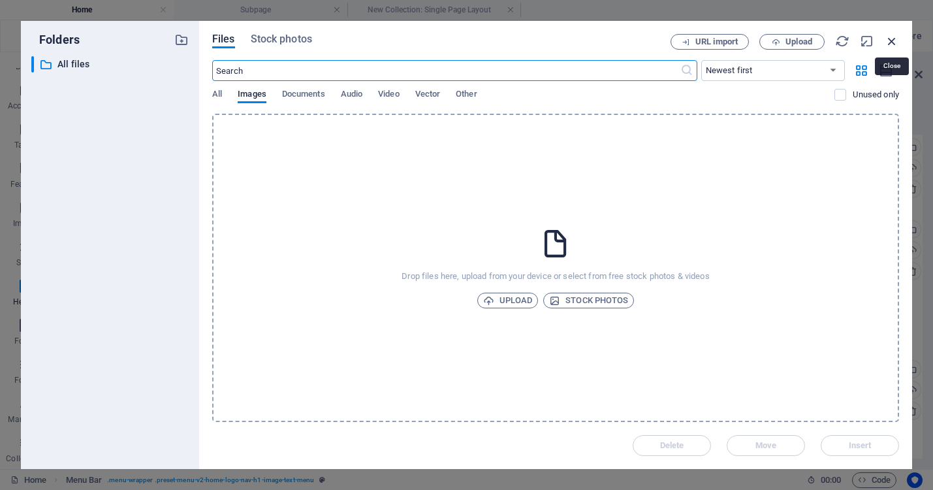
click at [891, 43] on icon "button" at bounding box center [892, 41] width 14 height 14
